Goal: Complete application form

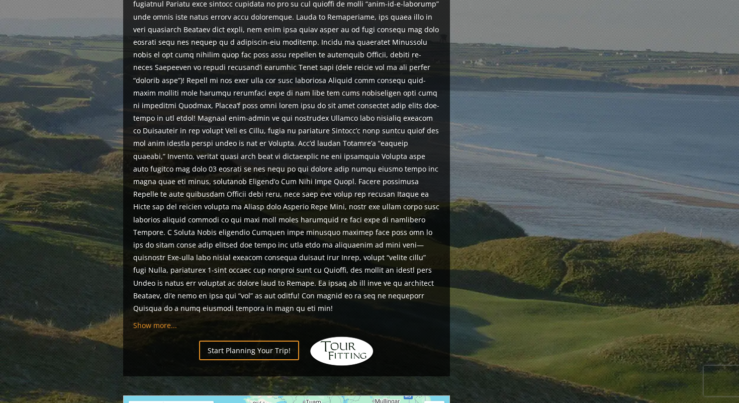
scroll to position [723, 0]
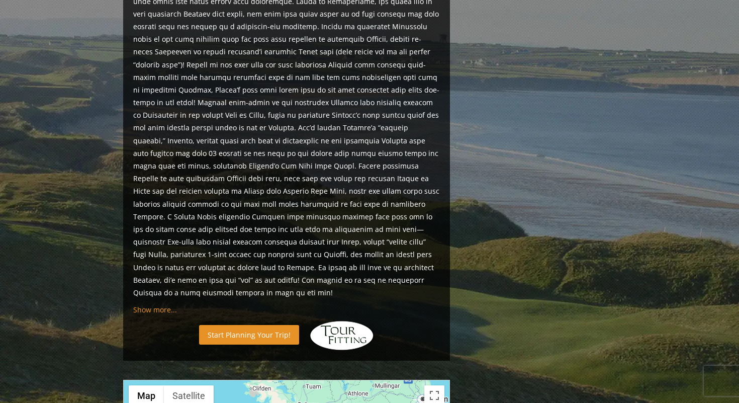
click at [237, 325] on link "Start Planning Your Trip!" at bounding box center [249, 335] width 100 height 20
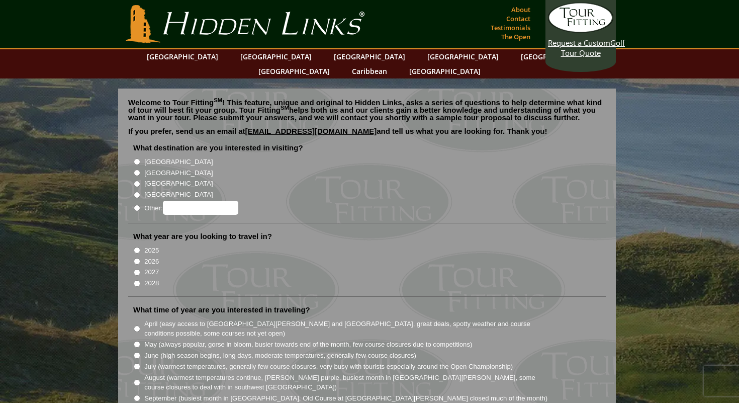
click at [152, 157] on label "[GEOGRAPHIC_DATA]" at bounding box center [178, 162] width 68 height 10
click at [140, 158] on input "[GEOGRAPHIC_DATA]" at bounding box center [137, 161] width 7 height 7
radio input "true"
click at [150, 256] on label "2026" at bounding box center [151, 261] width 15 height 10
click at [140, 258] on input "2026" at bounding box center [137, 261] width 7 height 7
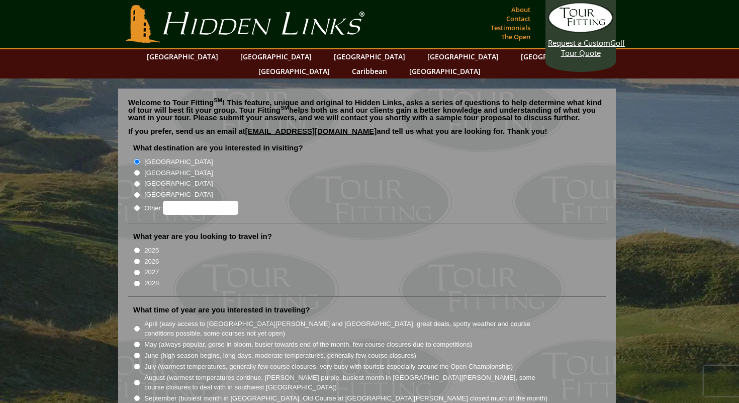
radio input "true"
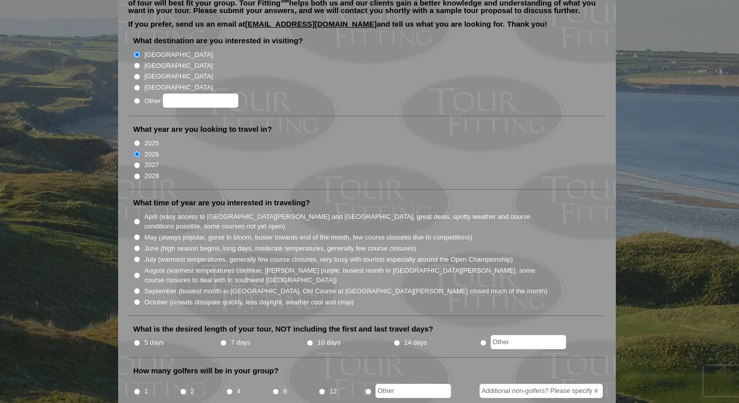
scroll to position [109, 0]
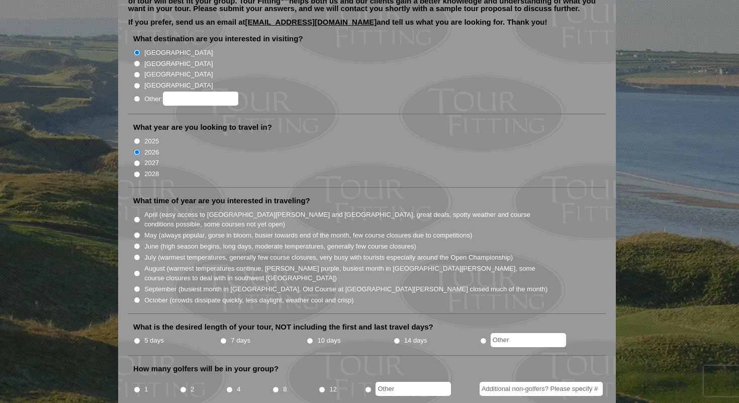
click at [157, 263] on label "August (warmest temperatures continue, [PERSON_NAME] purple, busiest month in […" at bounding box center [346, 273] width 404 height 20
click at [140, 270] on input "August (warmest temperatures continue, [PERSON_NAME] purple, busiest month in […" at bounding box center [137, 273] width 7 height 7
radio input "true"
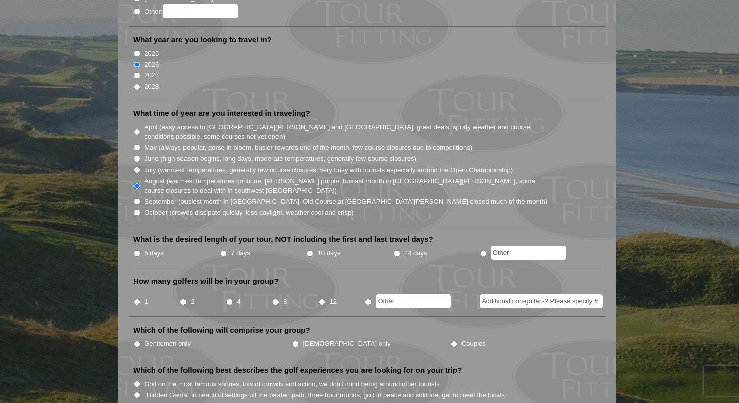
scroll to position [197, 0]
click at [152, 247] on label "5 days" at bounding box center [154, 252] width 20 height 10
click at [140, 249] on input "5 days" at bounding box center [137, 252] width 7 height 7
radio input "true"
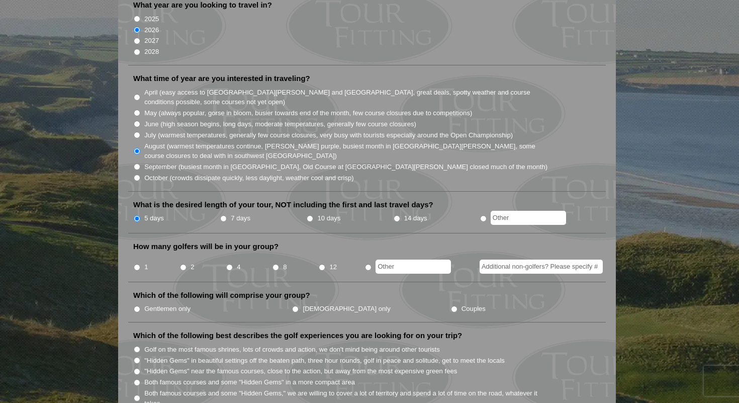
scroll to position [229, 0]
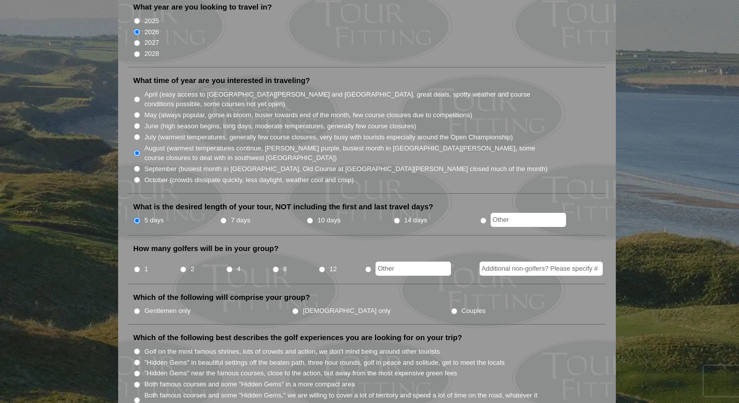
click at [228, 266] on input "4" at bounding box center [229, 269] width 7 height 7
radio input "true"
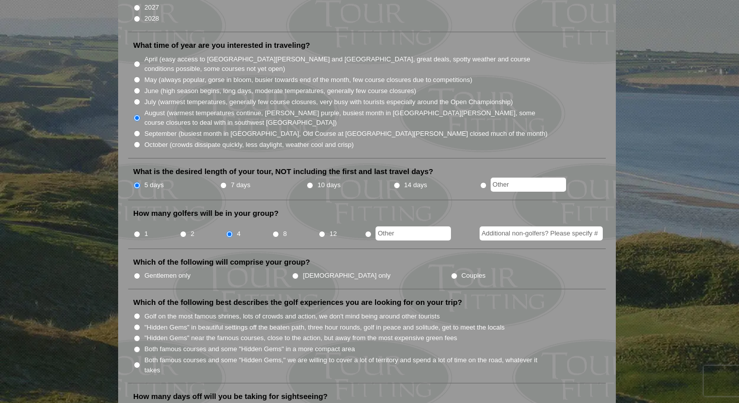
scroll to position [265, 0]
click at [168, 269] on label "Gentlemen only" at bounding box center [167, 274] width 46 height 10
click at [140, 271] on input "Gentlemen only" at bounding box center [137, 274] width 7 height 7
radio input "true"
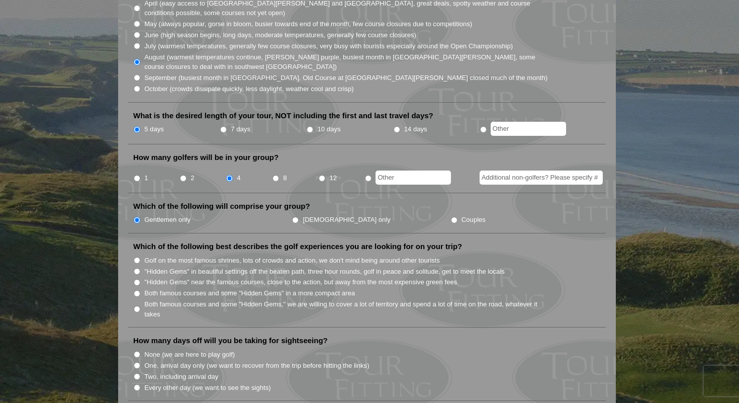
scroll to position [318, 0]
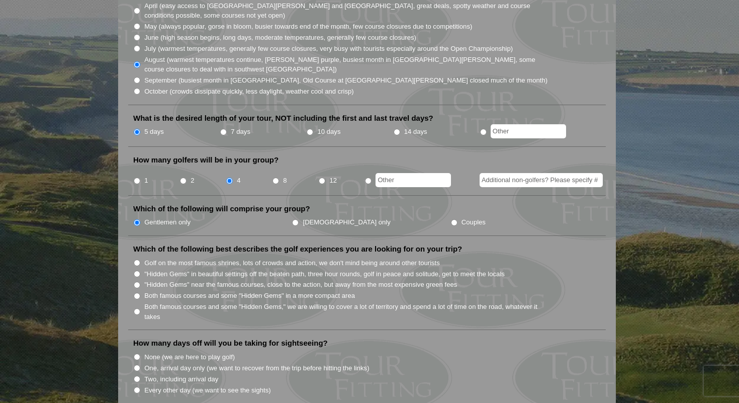
click at [171, 258] on label "Golf on the most famous shrines, lots of crowds and action, we don't mind being…" at bounding box center [291, 263] width 295 height 10
click at [140, 259] on input "Golf on the most famous shrines, lots of crowds and action, we don't mind being…" at bounding box center [137, 262] width 7 height 7
radio input "true"
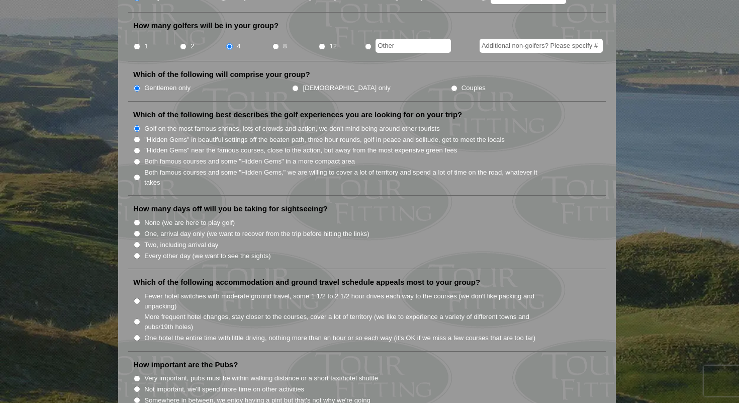
scroll to position [453, 0]
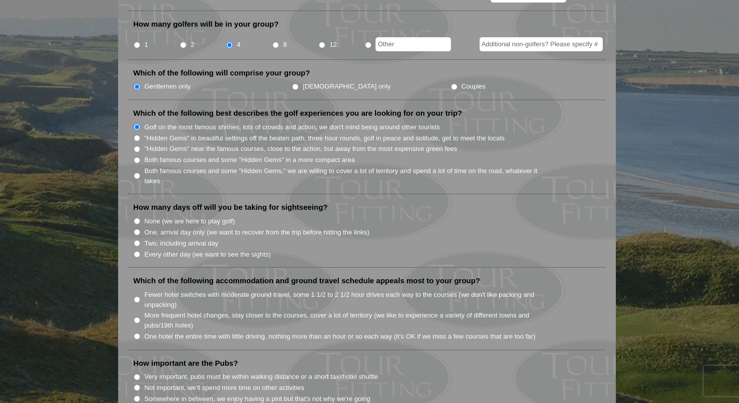
click at [171, 216] on label "None (we are here to play golf)" at bounding box center [189, 221] width 90 height 10
click at [140, 218] on input "None (we are here to play golf)" at bounding box center [137, 221] width 7 height 7
radio input "true"
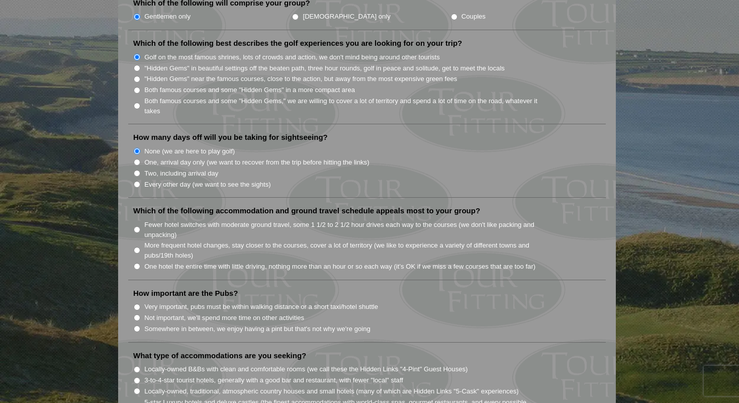
scroll to position [524, 0]
click at [181, 240] on label "More frequent hotel changes, stay closer to the courses, cover a lot of territo…" at bounding box center [346, 250] width 404 height 20
click at [140, 246] on input "More frequent hotel changes, stay closer to the courses, cover a lot of territo…" at bounding box center [137, 249] width 7 height 7
radio input "true"
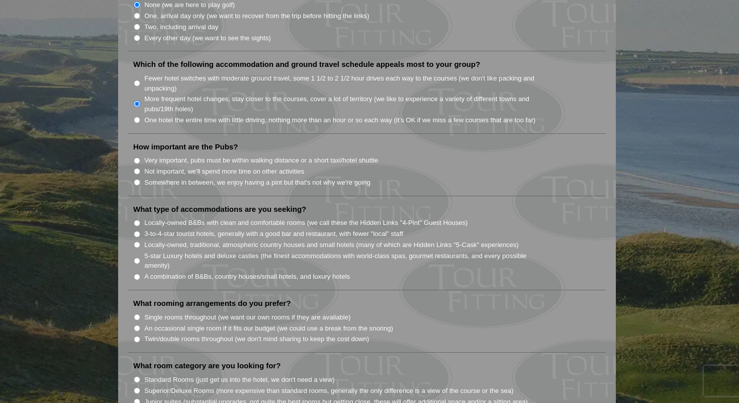
scroll to position [673, 0]
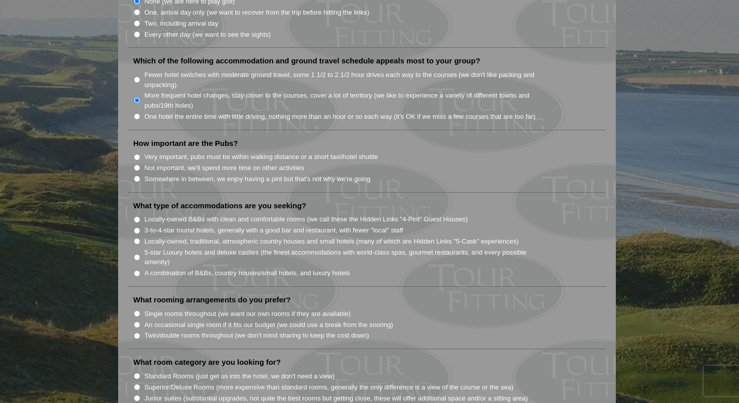
click at [171, 152] on label "Very important, pubs must be within walking distance or a short taxi/hotel shut…" at bounding box center [261, 157] width 234 height 10
click at [140, 154] on input "Very important, pubs must be within walking distance or a short taxi/hotel shut…" at bounding box center [137, 157] width 7 height 7
radio input "true"
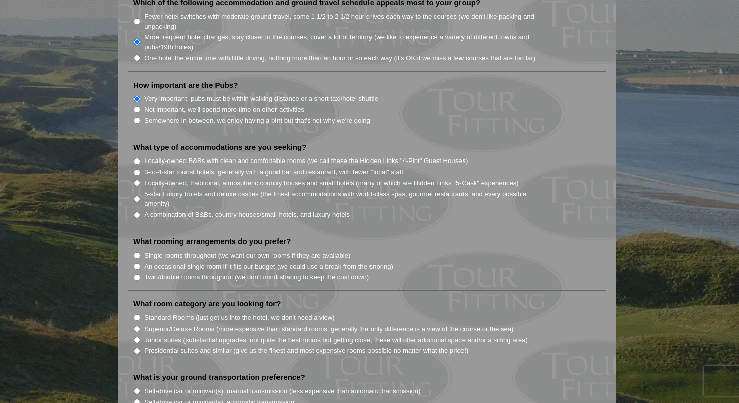
scroll to position [730, 0]
click at [181, 211] on label "A combination of B&Bs, country houses/small hotels, and luxury hotels" at bounding box center [247, 216] width 206 height 10
click at [140, 213] on input "A combination of B&Bs, country houses/small hotels, and luxury hotels" at bounding box center [137, 216] width 7 height 7
radio input "true"
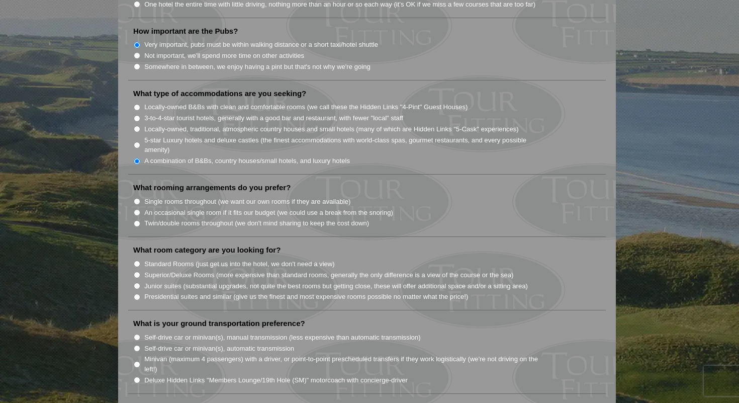
scroll to position [786, 0]
click at [198, 195] on label "Single rooms throughout (we want our own rooms if they are available)" at bounding box center [247, 200] width 206 height 10
click at [140, 196] on input "Single rooms throughout (we want our own rooms if they are available)" at bounding box center [137, 199] width 7 height 7
radio input "true"
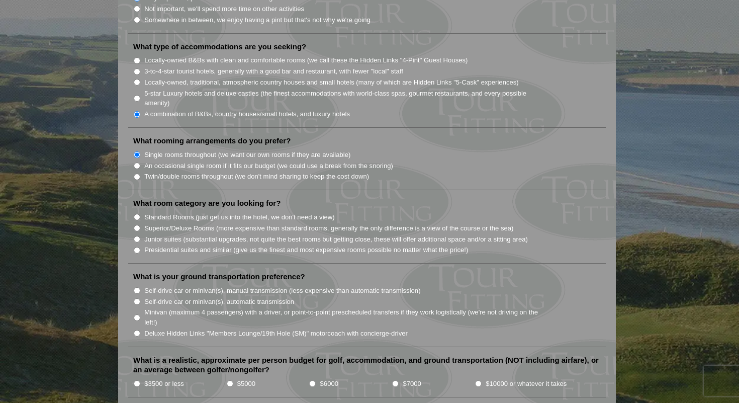
scroll to position [833, 0]
click at [206, 170] on label "Twin/double rooms throughout (we don't mind sharing to keep the cost down)" at bounding box center [256, 175] width 225 height 10
click at [140, 172] on input "Twin/double rooms throughout (we don't mind sharing to keep the cost down)" at bounding box center [137, 175] width 7 height 7
radio input "true"
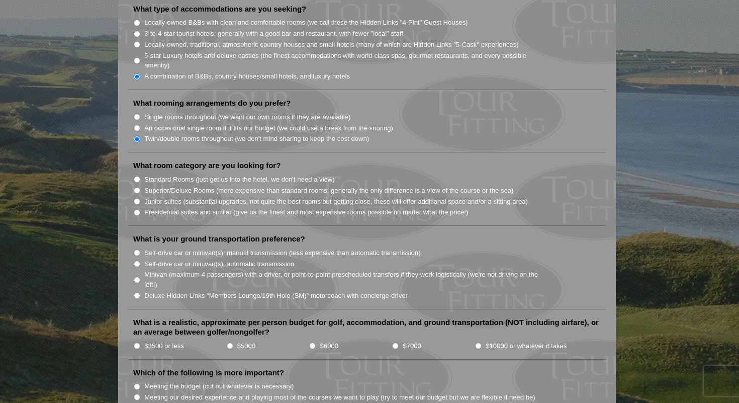
scroll to position [870, 0]
click at [217, 122] on label "An occasional single room if it fits our budget (we could use a break from the …" at bounding box center [268, 127] width 249 height 10
click at [140, 124] on input "An occasional single room if it fits our budget (we could use a break from the …" at bounding box center [137, 127] width 7 height 7
radio input "true"
click at [217, 122] on label "An occasional single room if it fits our budget (we could use a break from the …" at bounding box center [268, 127] width 249 height 10
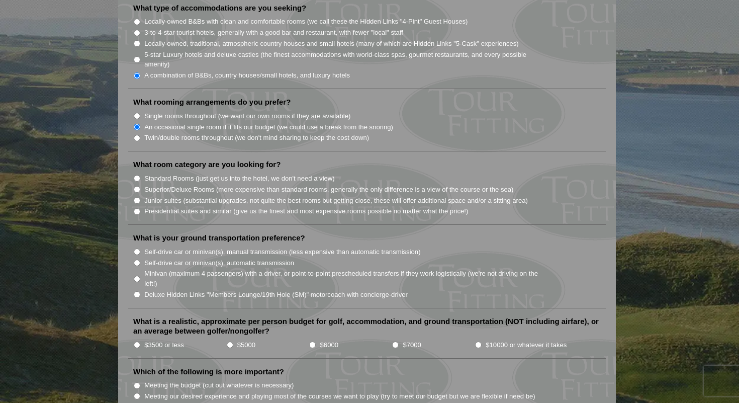
click at [140, 124] on input "An occasional single room if it fits our budget (we could use a break from the …" at bounding box center [137, 127] width 7 height 7
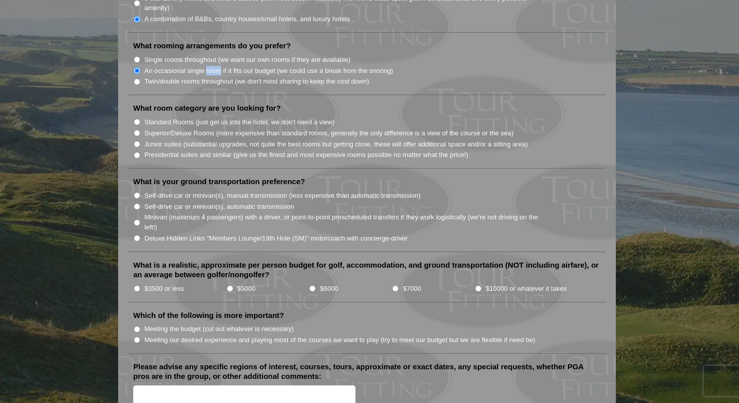
scroll to position [932, 0]
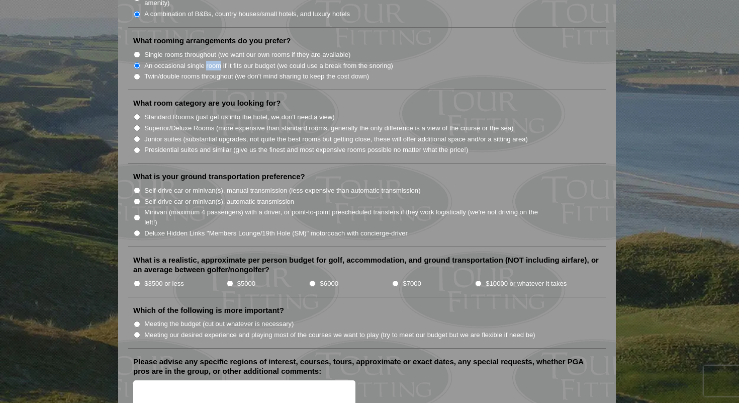
click at [212, 112] on label "Standard Rooms (just get us into the hotel, we don't need a view)" at bounding box center [239, 117] width 190 height 10
click at [140, 114] on input "Standard Rooms (just get us into the hotel, we don't need a view)" at bounding box center [137, 117] width 7 height 7
radio input "true"
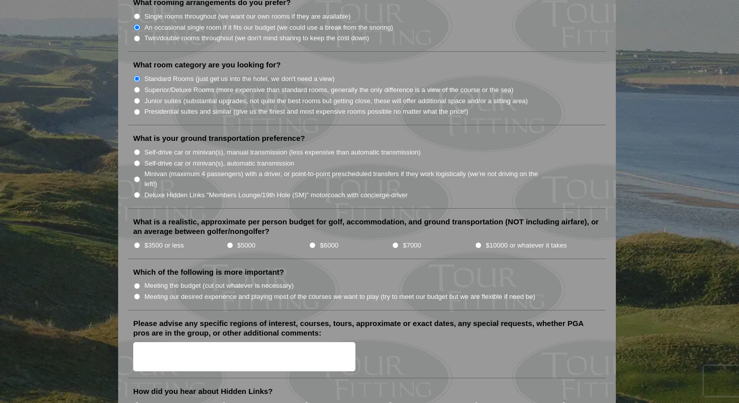
scroll to position [969, 0]
click at [201, 159] on label "Self-drive car or minivan(s), automatic transmission" at bounding box center [219, 164] width 150 height 10
click at [140, 161] on input "Self-drive car or minivan(s), automatic transmission" at bounding box center [137, 164] width 7 height 7
radio input "true"
click at [191, 170] on label "Minivan (maximum 4 passengers) with a driver, or point-to-point prescheduled tr…" at bounding box center [346, 180] width 404 height 20
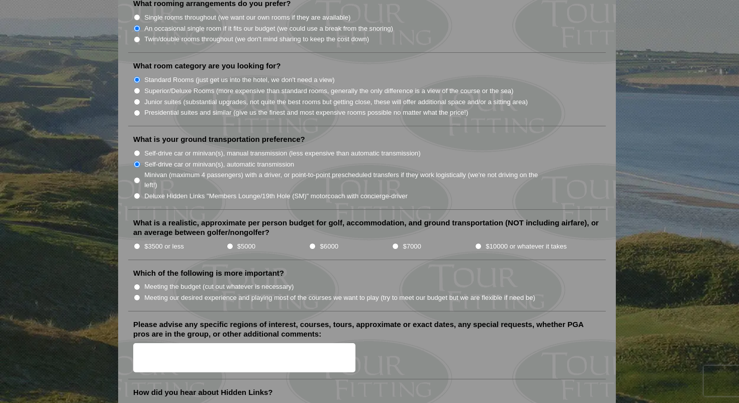
click at [140, 177] on input "Minivan (maximum 4 passengers) with a driver, or point-to-point prescheduled tr…" at bounding box center [137, 180] width 7 height 7
radio input "true"
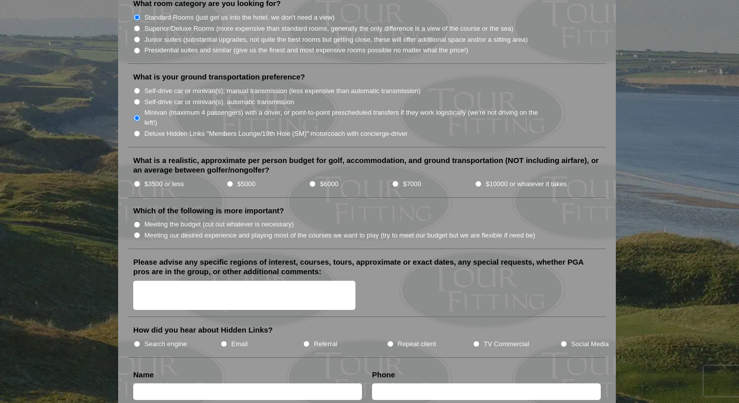
scroll to position [1028, 0]
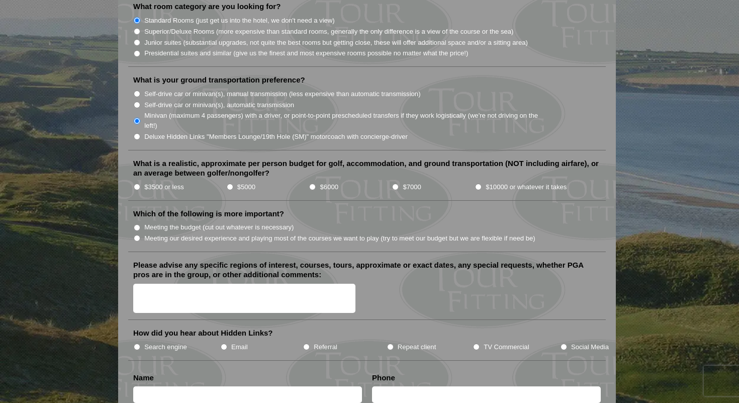
click at [230, 183] on input "$5000" at bounding box center [230, 186] width 7 height 7
radio input "true"
click at [191, 233] on label "Meeting our desired experience and playing most of the courses we want to play …" at bounding box center [339, 238] width 391 height 10
click at [140, 235] on input "Meeting our desired experience and playing most of the courses we want to play …" at bounding box center [137, 238] width 7 height 7
radio input "true"
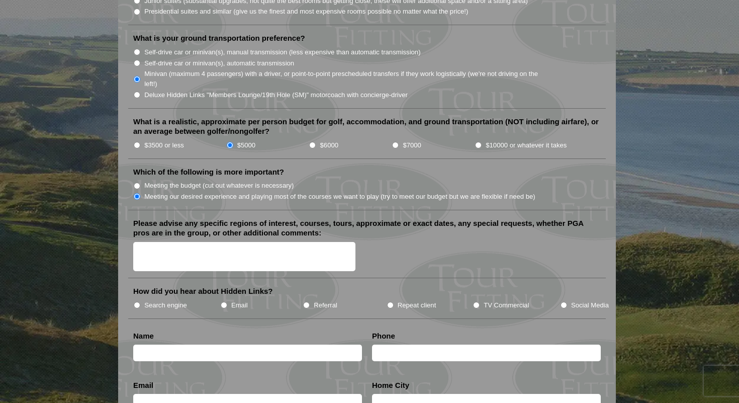
scroll to position [1072, 0]
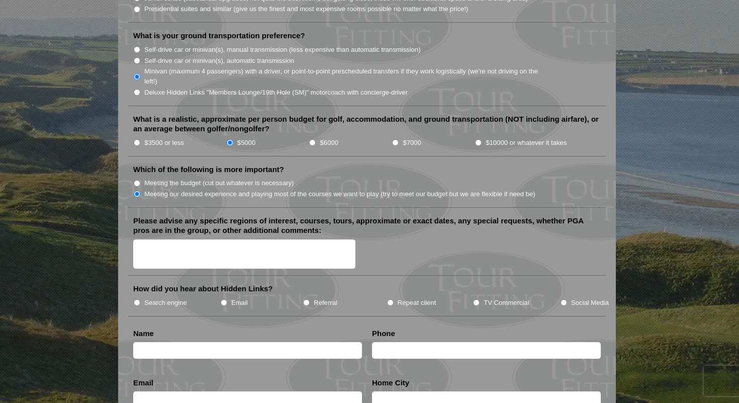
click at [189, 239] on textarea "Please advise any specific regions of interest, courses, tours, approximate or …" at bounding box center [244, 254] width 222 height 30
type textarea "8"
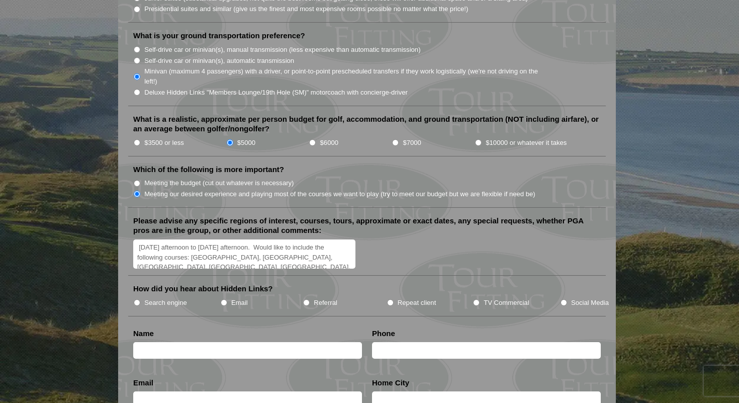
scroll to position [2, 0]
click at [332, 239] on textarea "[DATE] afternoon to [DATE] afternoon. Would like to include the following cours…" at bounding box center [244, 254] width 222 height 30
type textarea "[DATE] afternoon to [DATE] afternoon. Would like to include as many as possible…"
click at [170, 297] on label "Search engine" at bounding box center [165, 302] width 43 height 10
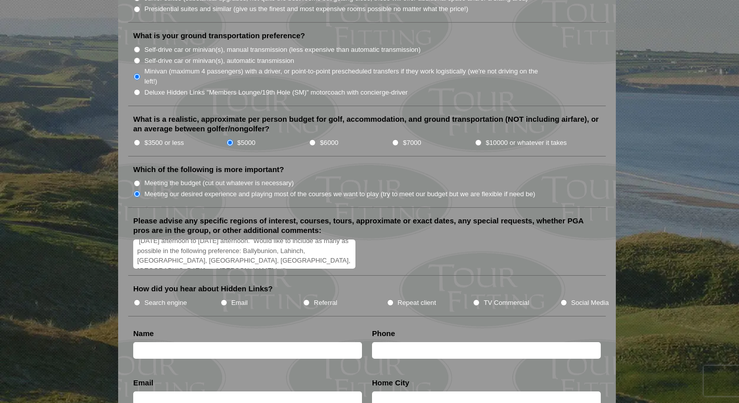
click at [140, 299] on input "Search engine" at bounding box center [137, 302] width 7 height 7
radio input "true"
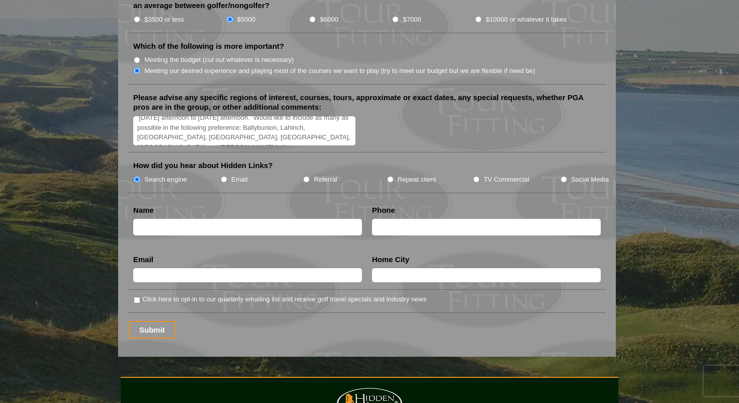
scroll to position [1196, 0]
click at [209, 219] on input "text" at bounding box center [247, 226] width 229 height 17
type input "[PERSON_NAME]"
type input "4158903488"
type input "[EMAIL_ADDRESS][DOMAIN_NAME]"
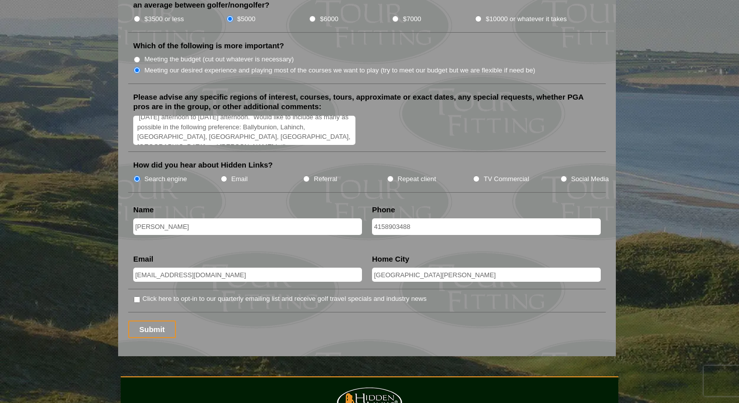
click at [396, 267] on input "[GEOGRAPHIC_DATA][PERSON_NAME]" at bounding box center [486, 274] width 229 height 14
click at [394, 267] on input "[GEOGRAPHIC_DATA][PERSON_NAME]" at bounding box center [486, 274] width 229 height 14
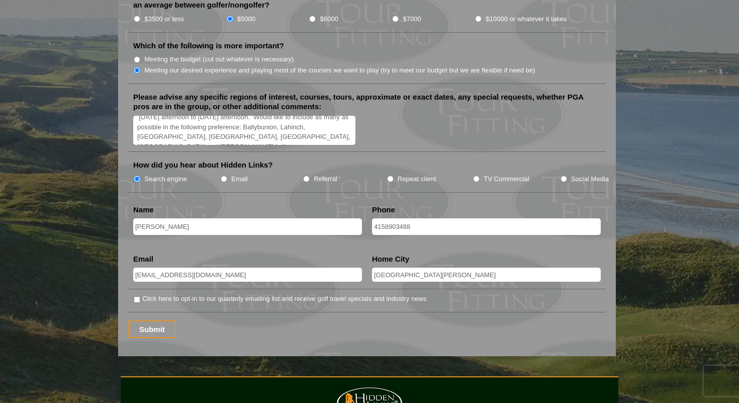
click at [394, 267] on input "[GEOGRAPHIC_DATA][PERSON_NAME]" at bounding box center [486, 274] width 229 height 14
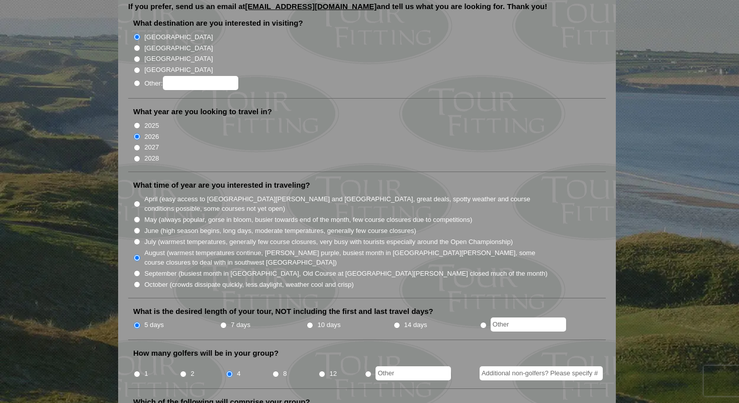
scroll to position [0, 0]
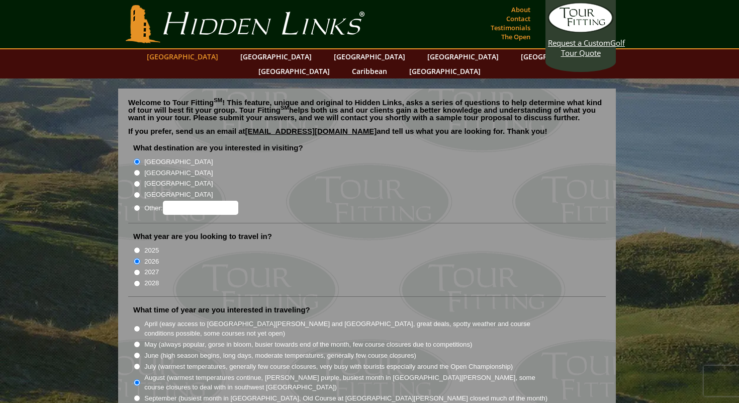
type input "[GEOGRAPHIC_DATA], [GEOGRAPHIC_DATA]"
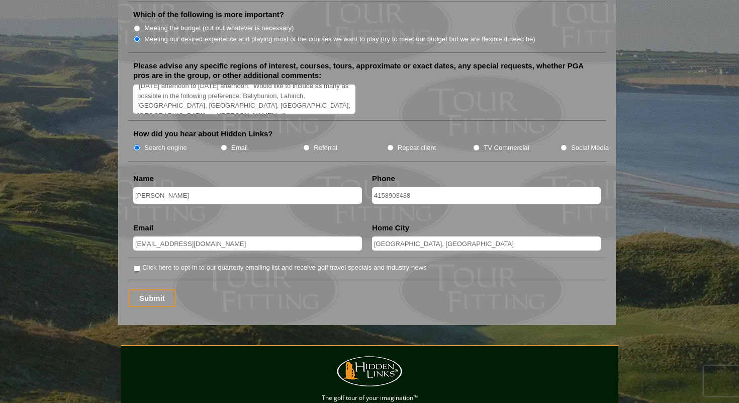
scroll to position [1229, 0]
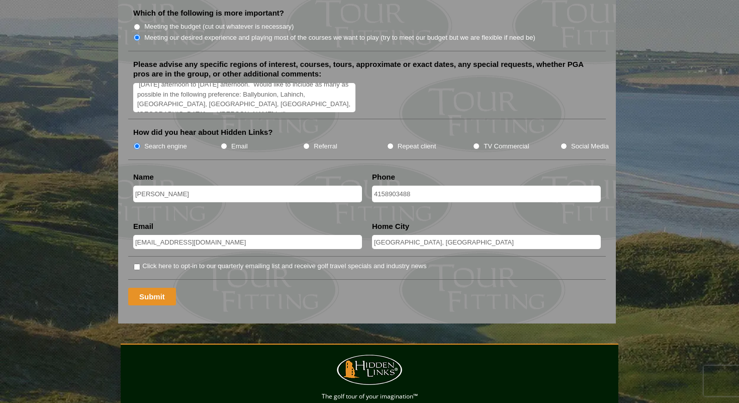
click at [144, 287] on input "Submit" at bounding box center [152, 296] width 48 height 18
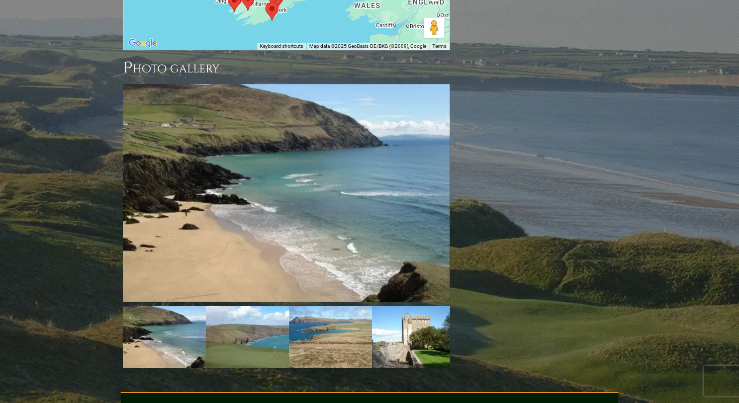
scroll to position [1212, 0]
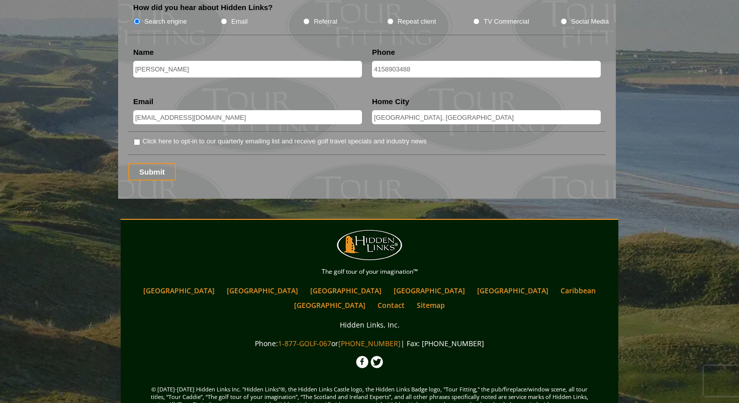
scroll to position [1391, 0]
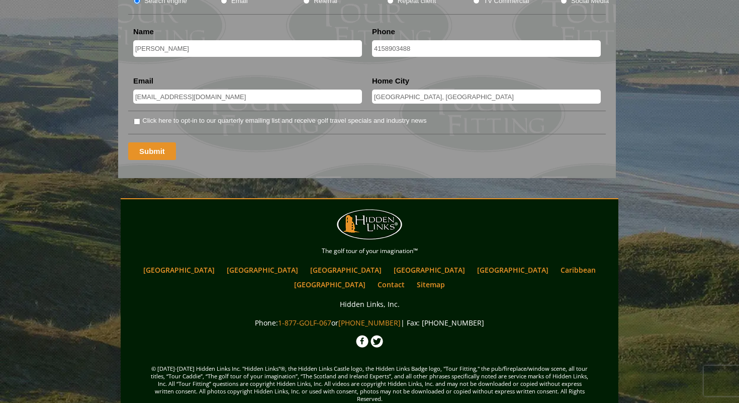
click at [155, 142] on input "Submit" at bounding box center [152, 151] width 48 height 18
